Goal: Task Accomplishment & Management: Use online tool/utility

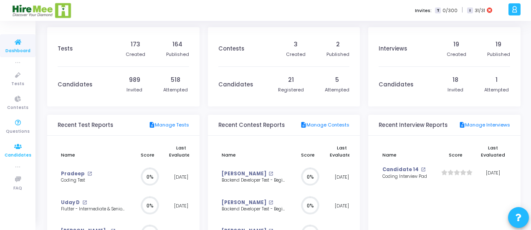
click at [17, 157] on span "Candidates" at bounding box center [18, 155] width 27 height 7
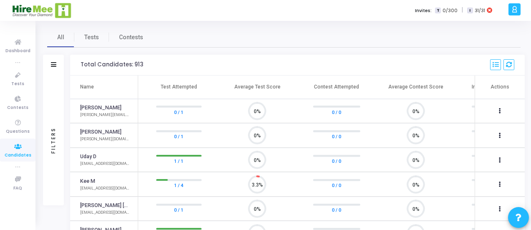
scroll to position [4, 3]
click at [98, 106] on link "[PERSON_NAME]" at bounding box center [100, 108] width 41 height 8
click at [19, 78] on icon at bounding box center [18, 75] width 18 height 10
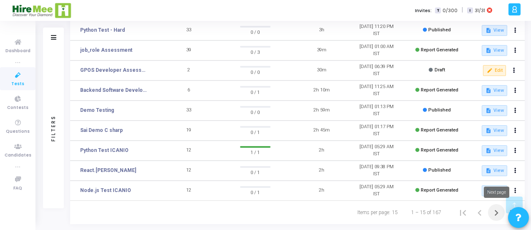
click at [495, 212] on icon "Next page" at bounding box center [496, 213] width 12 height 12
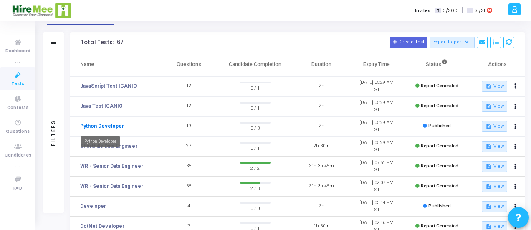
click at [100, 124] on link "Python Developer" at bounding box center [102, 126] width 44 height 8
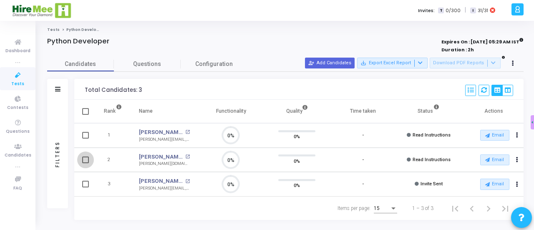
click at [86, 158] on span at bounding box center [85, 160] width 7 height 7
click at [86, 163] on input "checkbox" at bounding box center [85, 163] width 0 height 0
checkbox input "true"
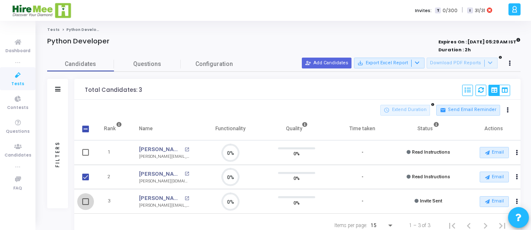
click at [84, 198] on span at bounding box center [85, 201] width 7 height 7
click at [85, 205] on input "checkbox" at bounding box center [85, 205] width 0 height 0
checkbox input "true"
click at [420, 62] on icon at bounding box center [417, 63] width 5 height 5
click at [387, 43] on div at bounding box center [265, 115] width 531 height 230
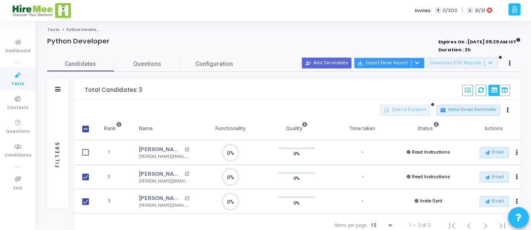
click at [420, 64] on icon at bounding box center [417, 63] width 5 height 5
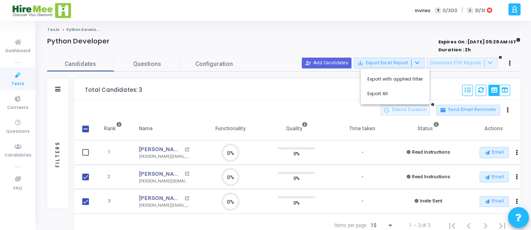
click at [316, 95] on div at bounding box center [265, 115] width 531 height 230
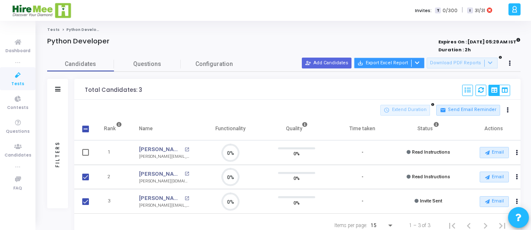
click at [420, 61] on icon at bounding box center [417, 63] width 5 height 5
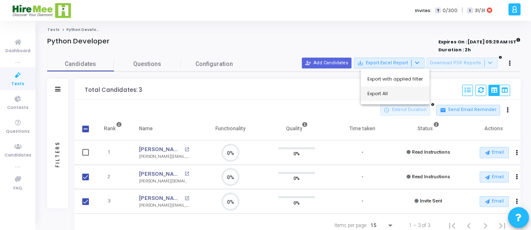
click at [368, 92] on button "Export All" at bounding box center [395, 93] width 69 height 15
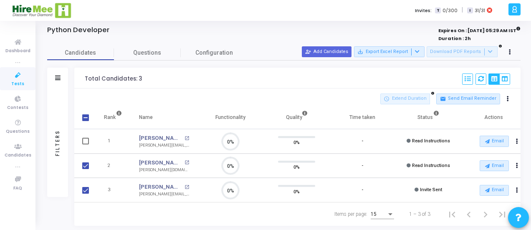
scroll to position [15, 0]
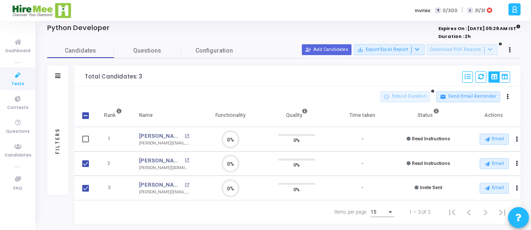
click at [296, 74] on div "Total Candidates: 3 Select S No Name Questions Functionality Quality Time Taken…" at bounding box center [297, 76] width 446 height 21
click at [86, 112] on span at bounding box center [85, 115] width 7 height 7
click at [86, 119] on input "checkbox" at bounding box center [85, 119] width 0 height 0
checkbox input "true"
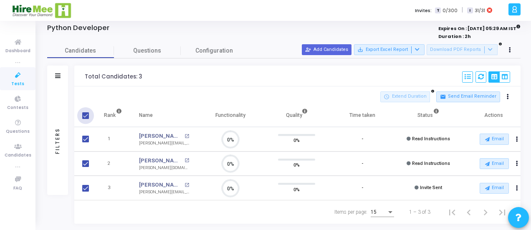
click at [86, 112] on span at bounding box center [85, 115] width 7 height 7
click at [86, 119] on input "checkbox" at bounding box center [85, 119] width 0 height 0
checkbox input "false"
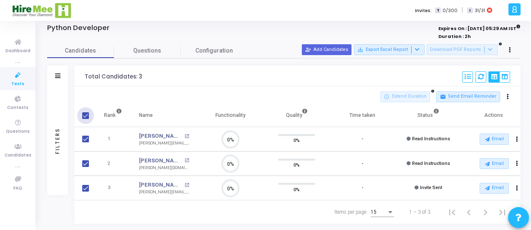
checkbox input "false"
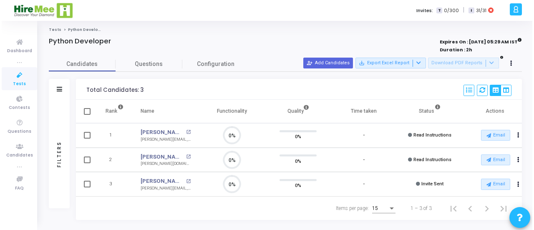
scroll to position [0, 0]
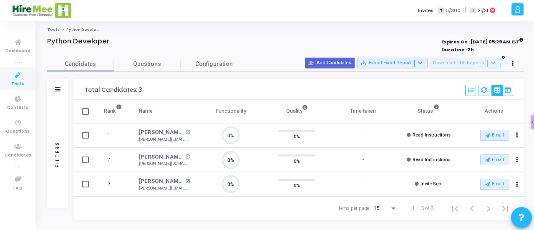
click at [194, 93] on div "Total Candidates: 3 Select S No Name Questions Functionality Quality Time Taken…" at bounding box center [299, 89] width 450 height 21
click at [522, 159] on button "Actions" at bounding box center [518, 160] width 12 height 12
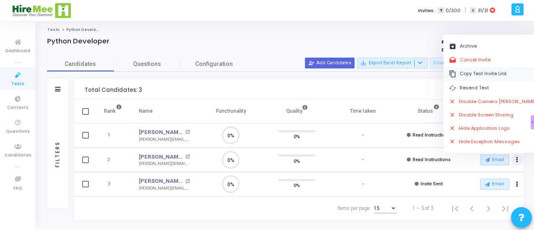
click at [474, 74] on button "content_copy Copy Test Invite Link" at bounding box center [493, 74] width 99 height 14
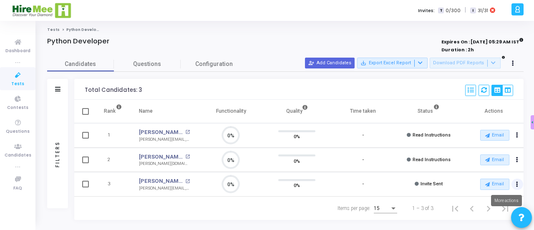
click at [517, 183] on icon "Actions" at bounding box center [517, 184] width 2 height 4
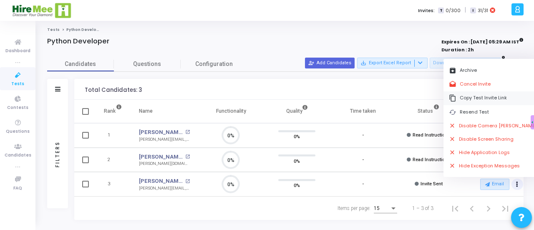
click at [479, 97] on button "content_copy Copy Test Invite Link" at bounding box center [493, 98] width 99 height 14
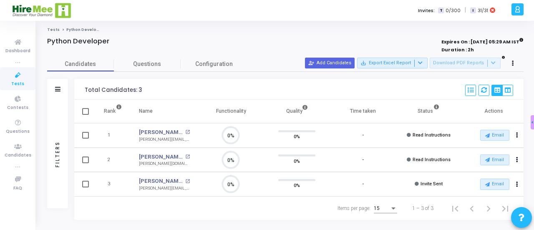
click at [300, 26] on div "Tests Python Developer Python Developer Expires On : [DATE] 05:29 AM IST Durati…" at bounding box center [286, 125] width 498 height 209
